Goal: Task Accomplishment & Management: Use online tool/utility

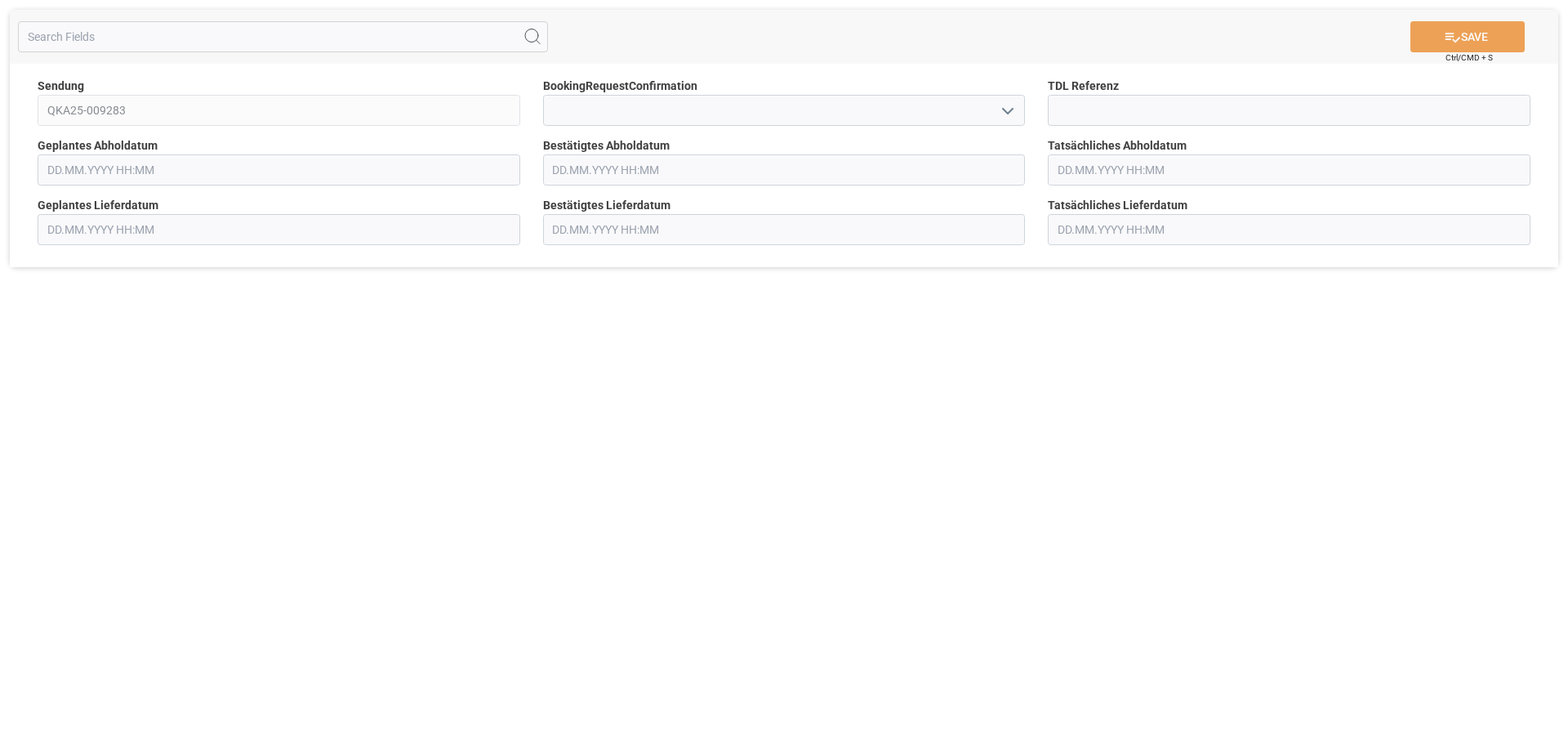
type input "[DATE] 00:00"
click at [1093, 115] on input at bounding box center [1289, 110] width 483 height 31
type input "36254"
click at [580, 173] on input "text" at bounding box center [784, 169] width 483 height 31
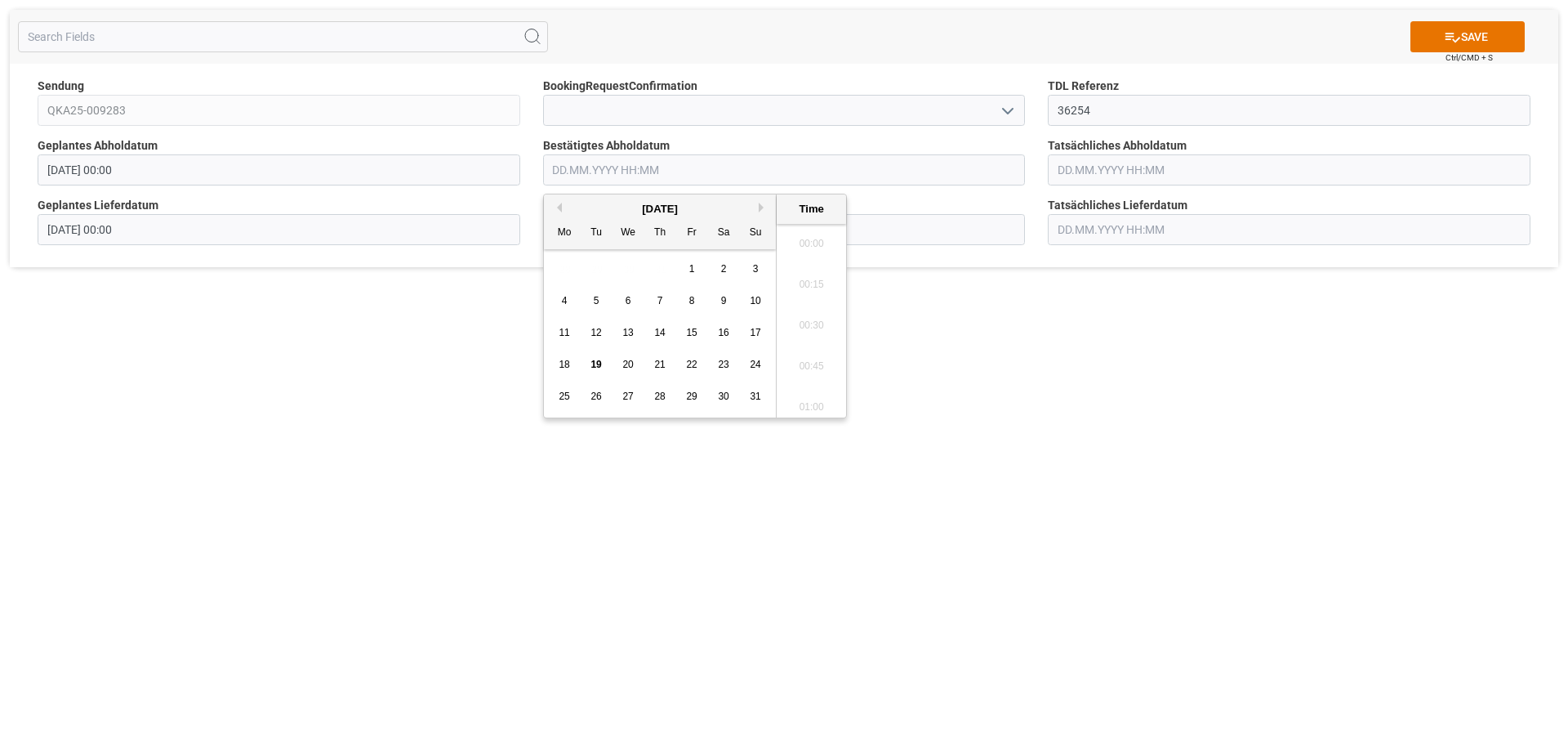
scroll to position [2089, 0]
click at [628, 372] on div "20" at bounding box center [628, 365] width 20 height 19
click at [818, 356] on li "12:00" at bounding box center [811, 361] width 70 height 41
type input "20.08.2025 12:00"
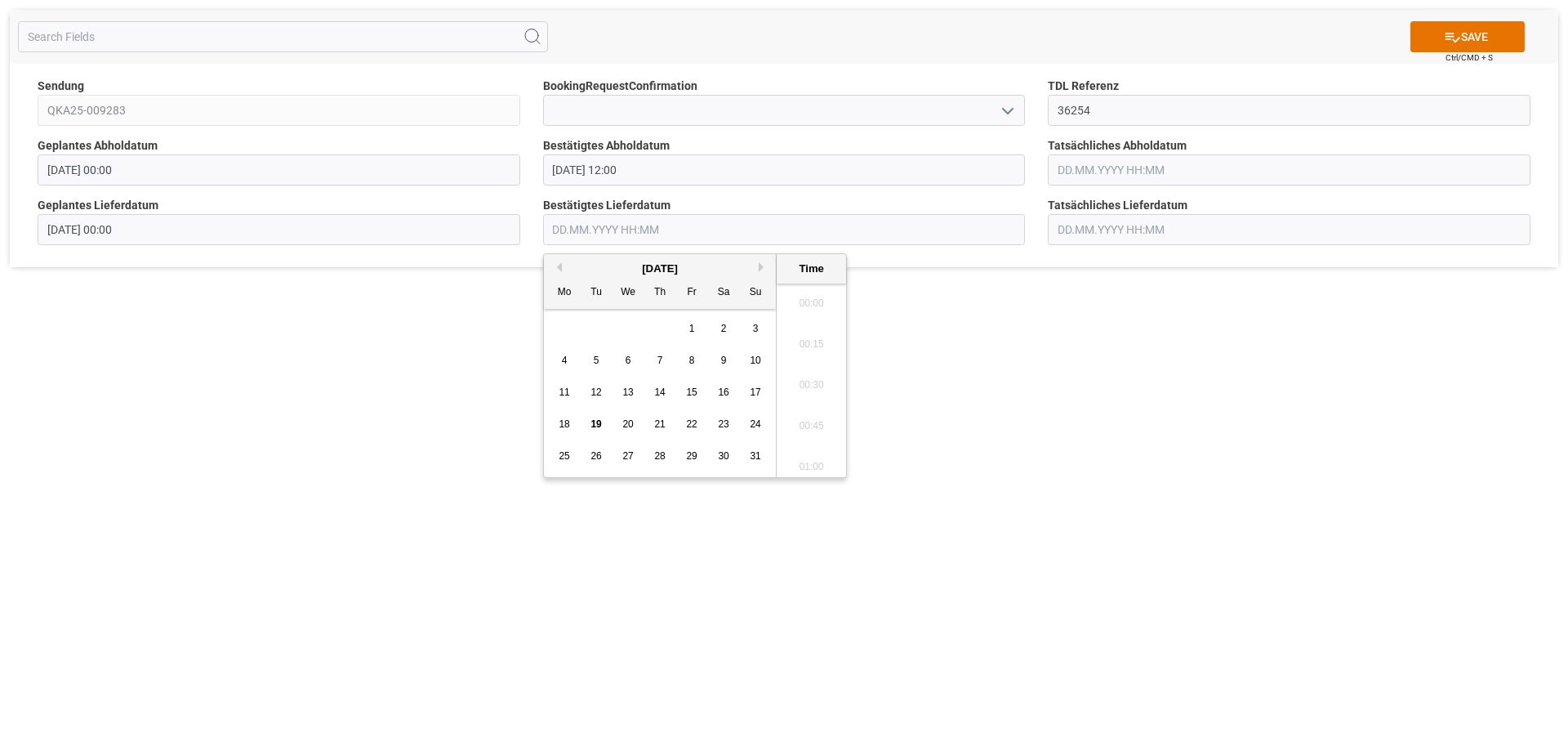
click at [617, 228] on input "text" at bounding box center [784, 230] width 483 height 31
click at [689, 425] on span "22" at bounding box center [690, 424] width 11 height 11
click at [813, 420] on li "12:30" at bounding box center [811, 421] width 70 height 41
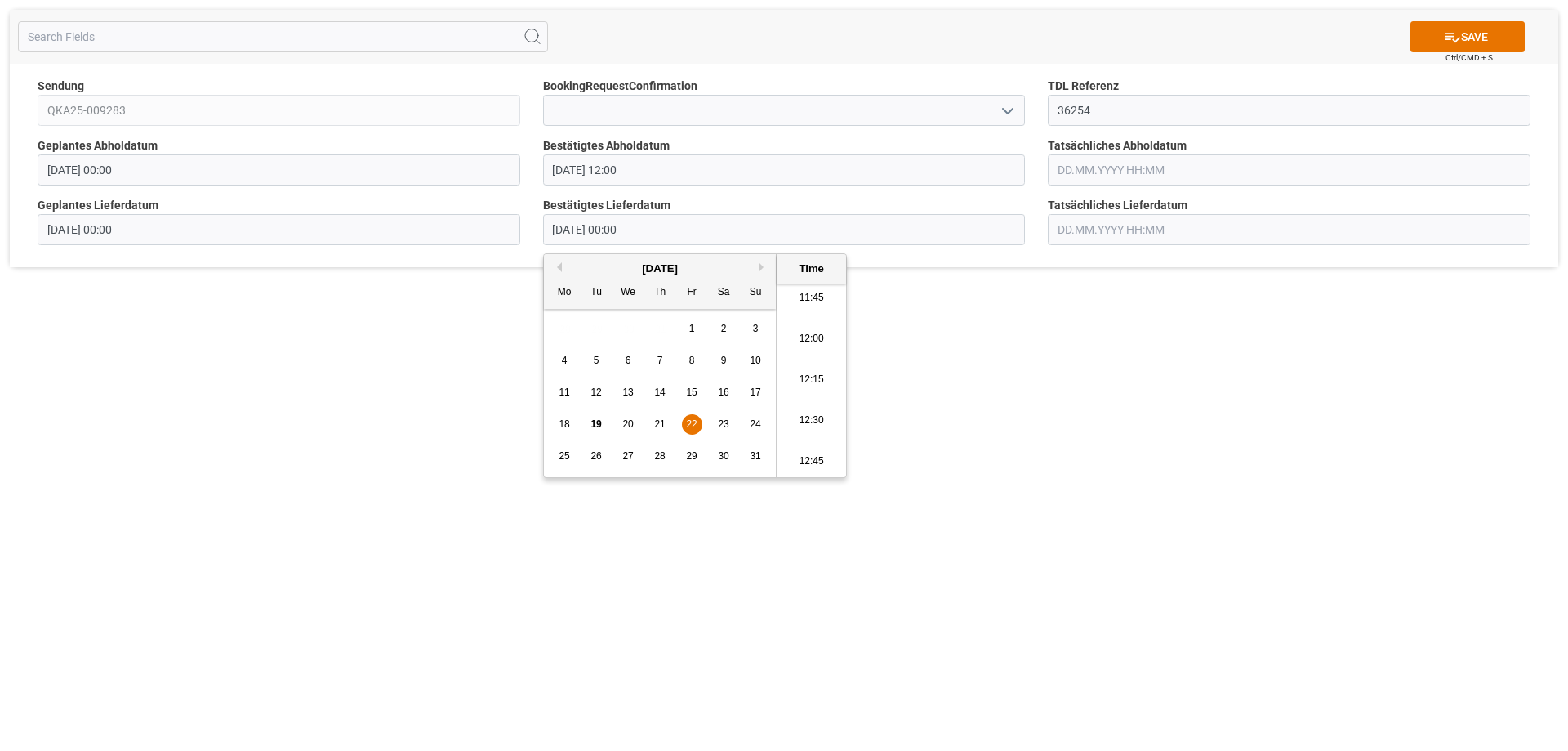
type input "22.08.2025 12:30"
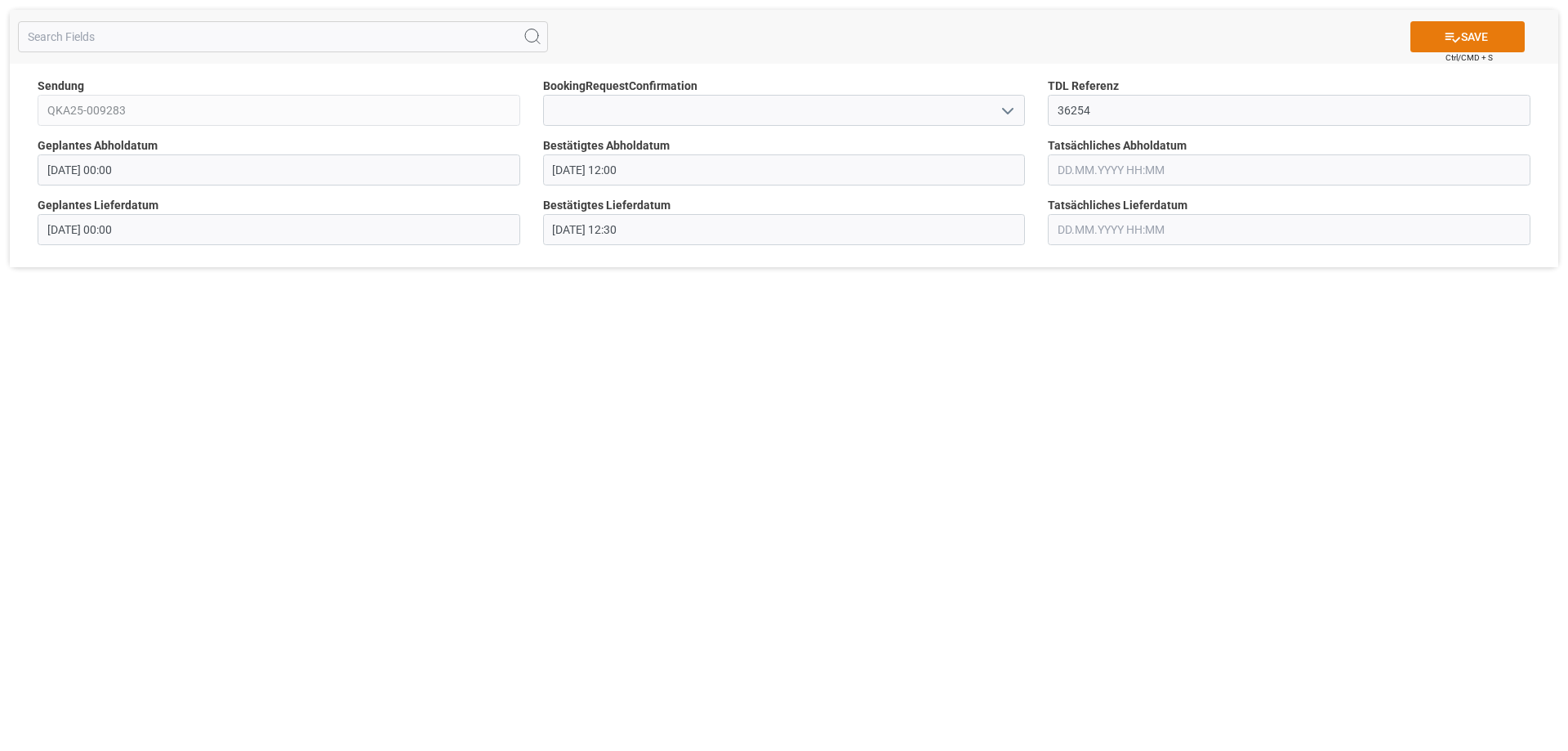
click at [1470, 29] on button "SAVE" at bounding box center [1468, 36] width 115 height 31
